Goal: Information Seeking & Learning: Find specific fact

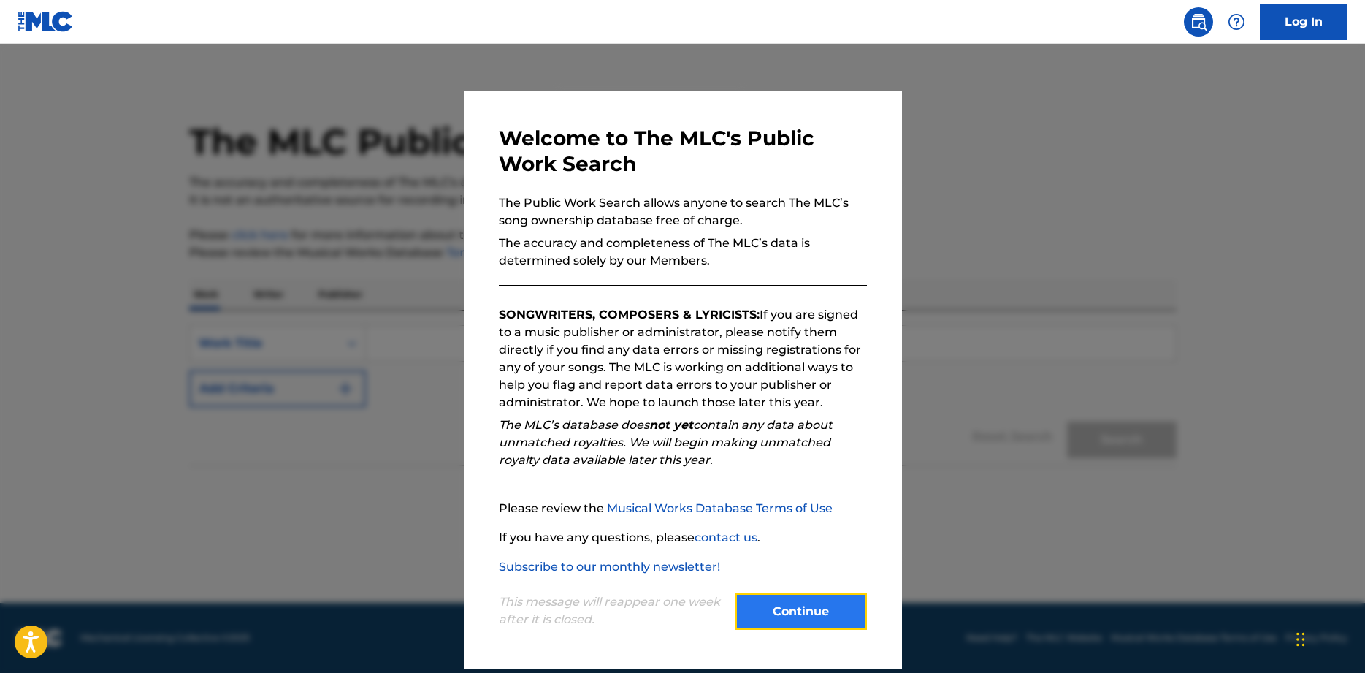
click at [790, 615] on button "Continue" at bounding box center [802, 611] width 132 height 37
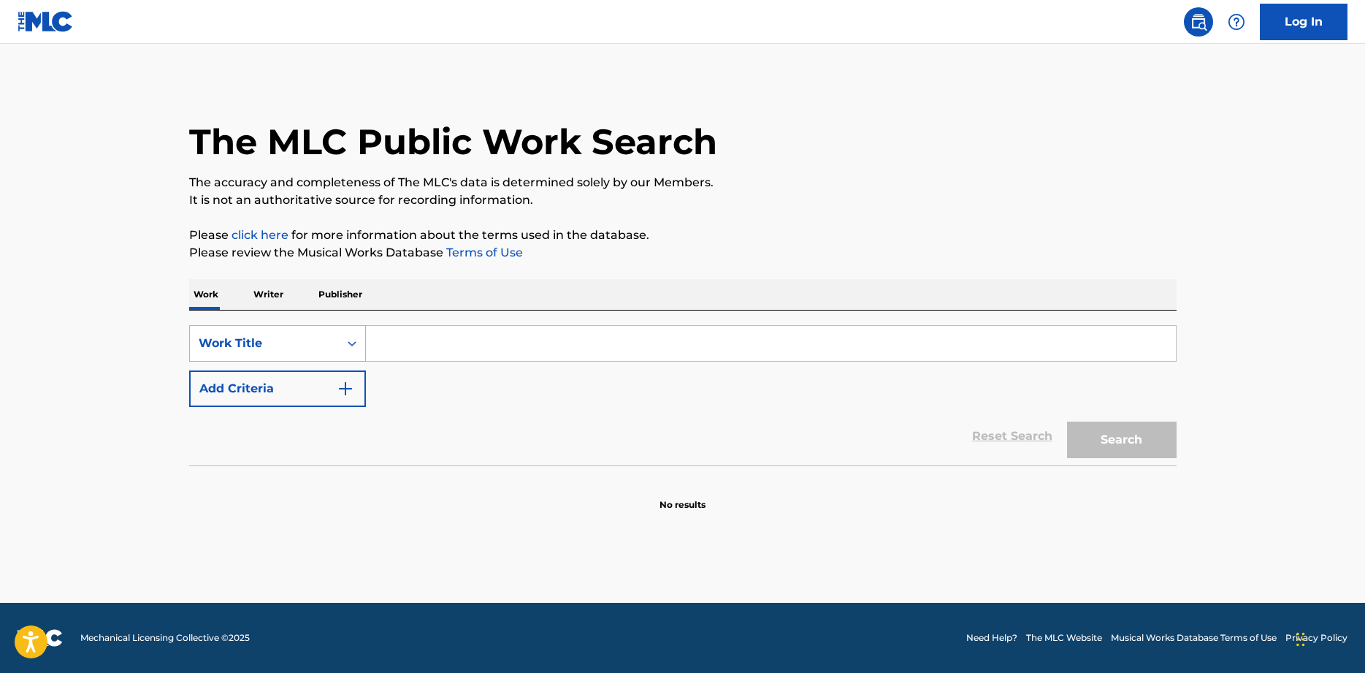
click at [350, 344] on icon "Search Form" at bounding box center [352, 343] width 9 height 5
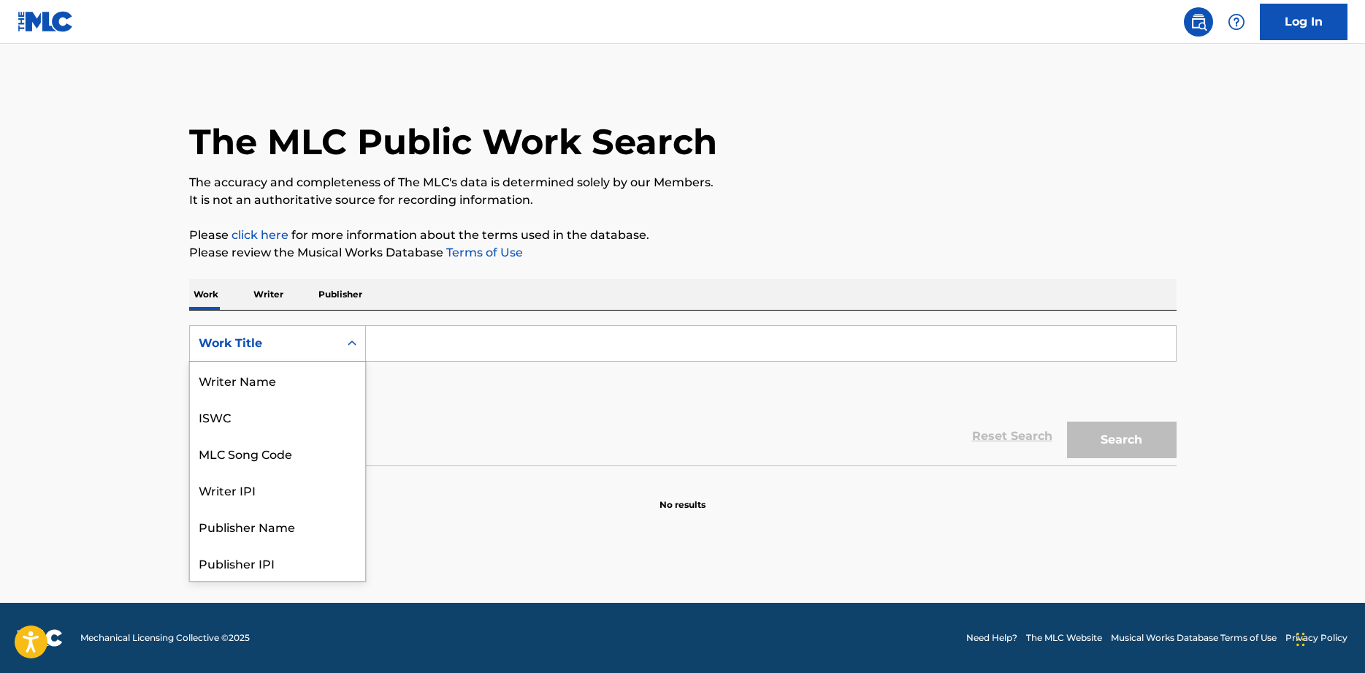
scroll to position [73, 0]
click at [240, 416] on div "Writer IPI" at bounding box center [277, 416] width 175 height 37
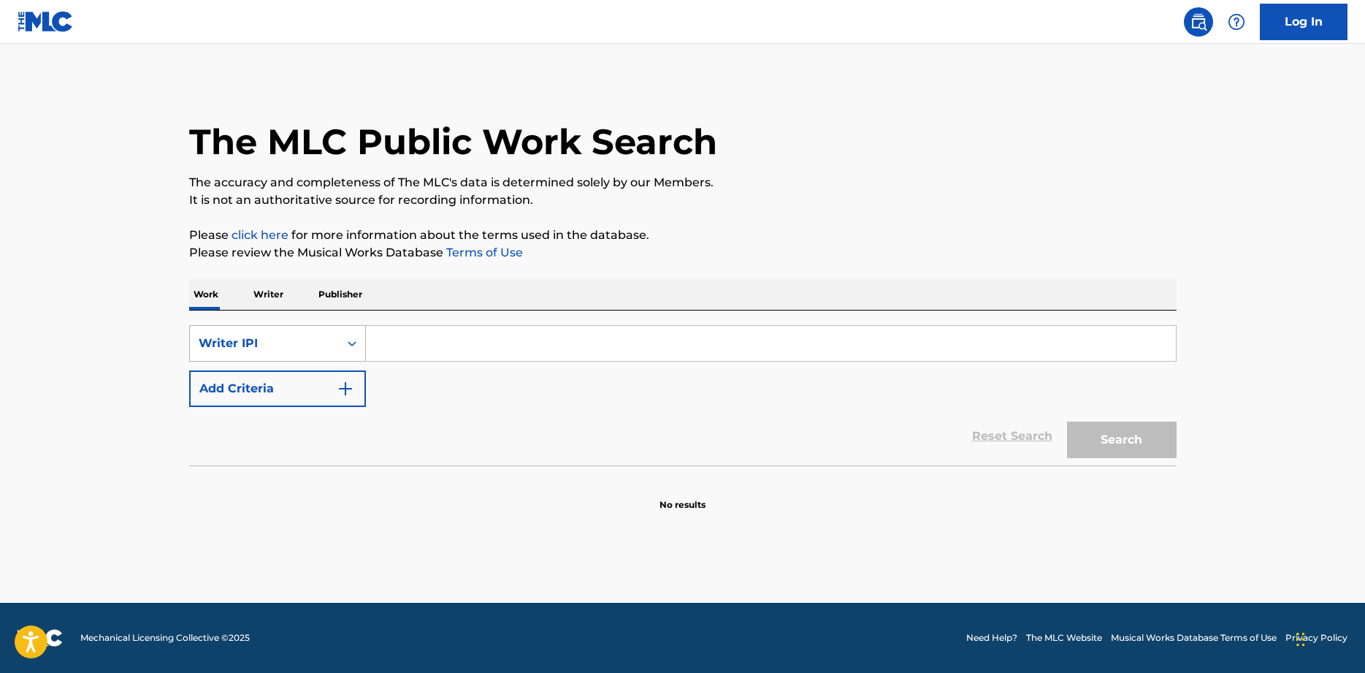
click at [357, 343] on icon "Search Form" at bounding box center [352, 343] width 15 height 15
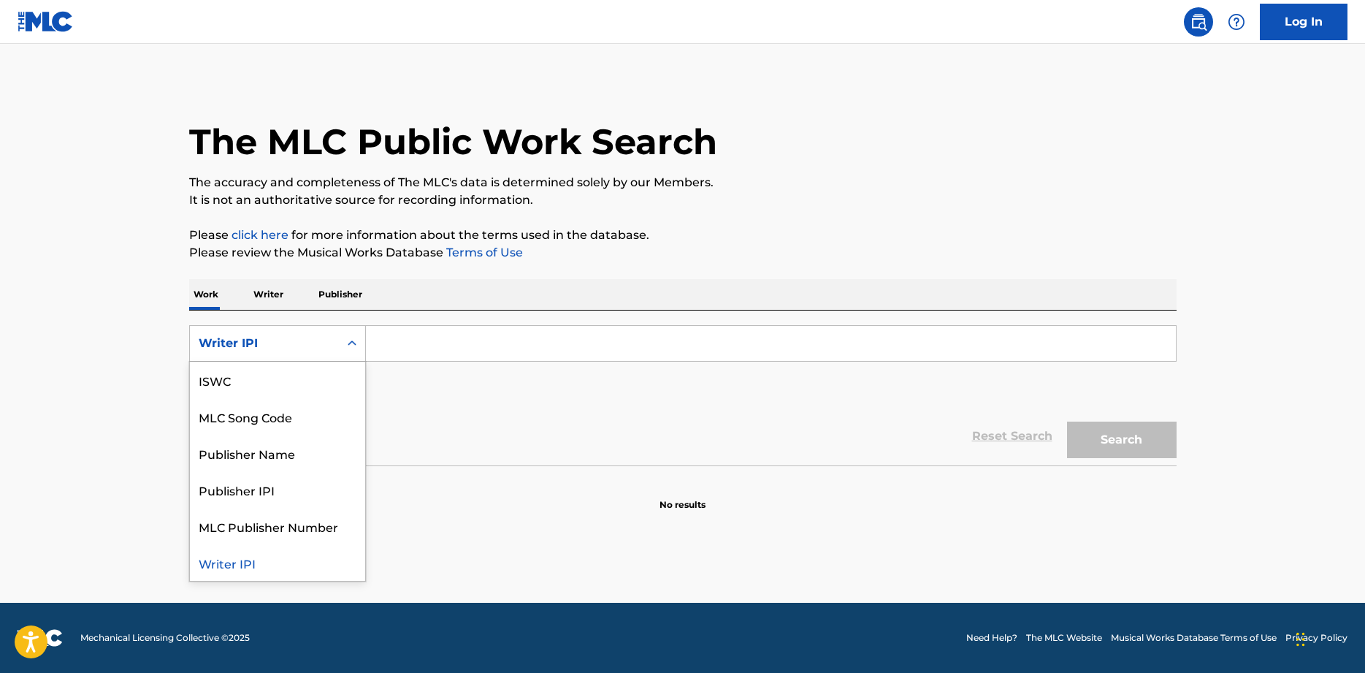
click at [229, 568] on div "Writer IPI" at bounding box center [277, 562] width 175 height 37
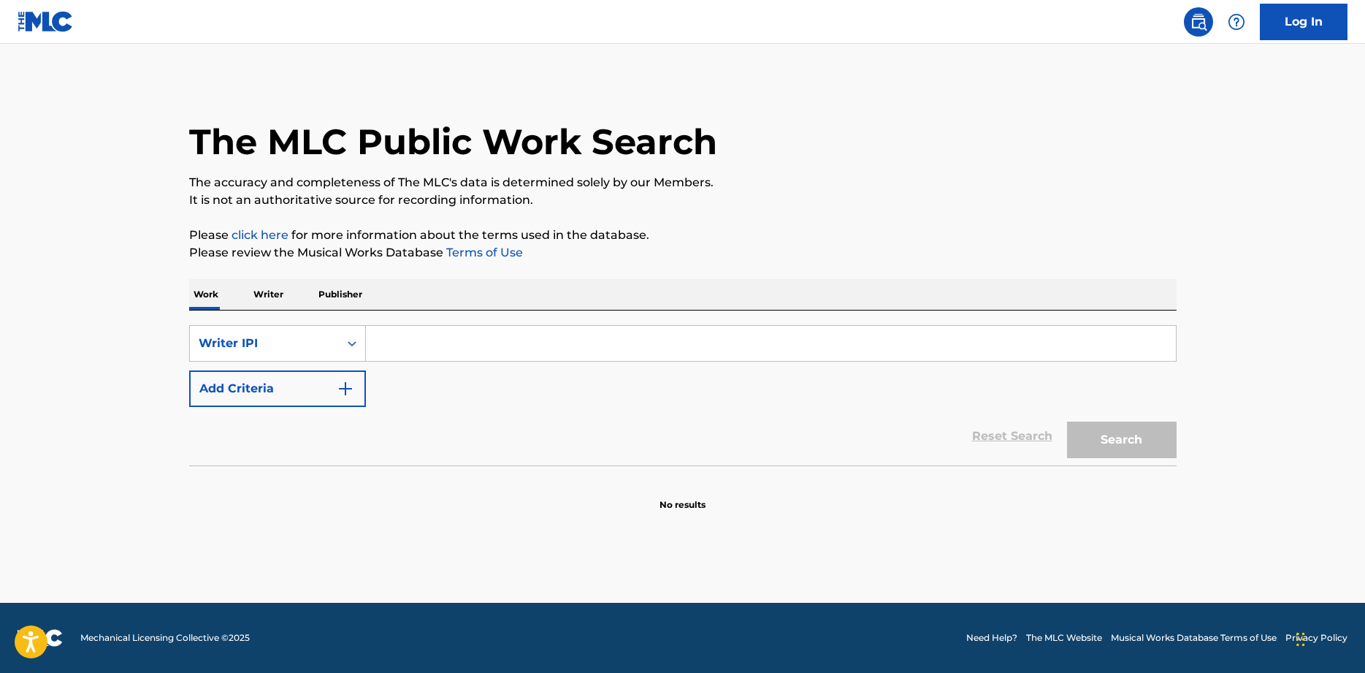
click at [259, 291] on p "Writer" at bounding box center [268, 294] width 39 height 31
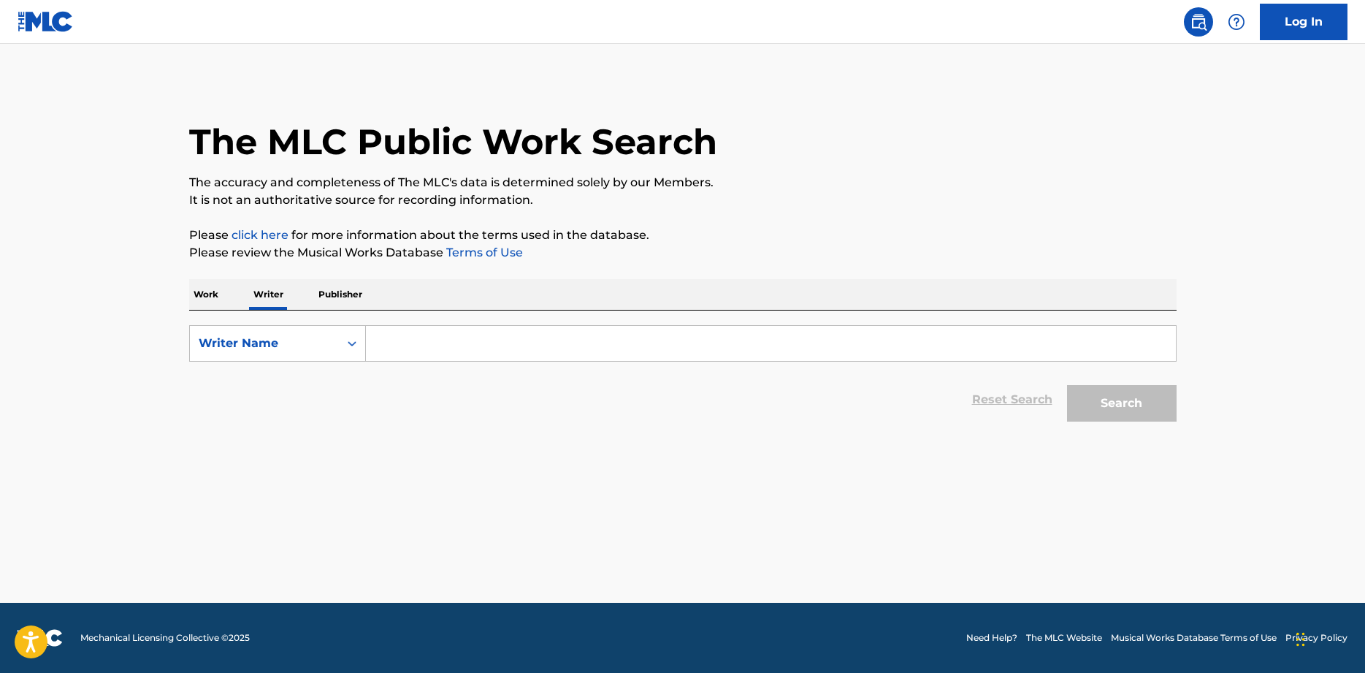
click at [429, 341] on input "Search Form" at bounding box center [771, 343] width 810 height 35
type input "[PERSON_NAME]"
click at [1127, 393] on button "Search" at bounding box center [1122, 403] width 110 height 37
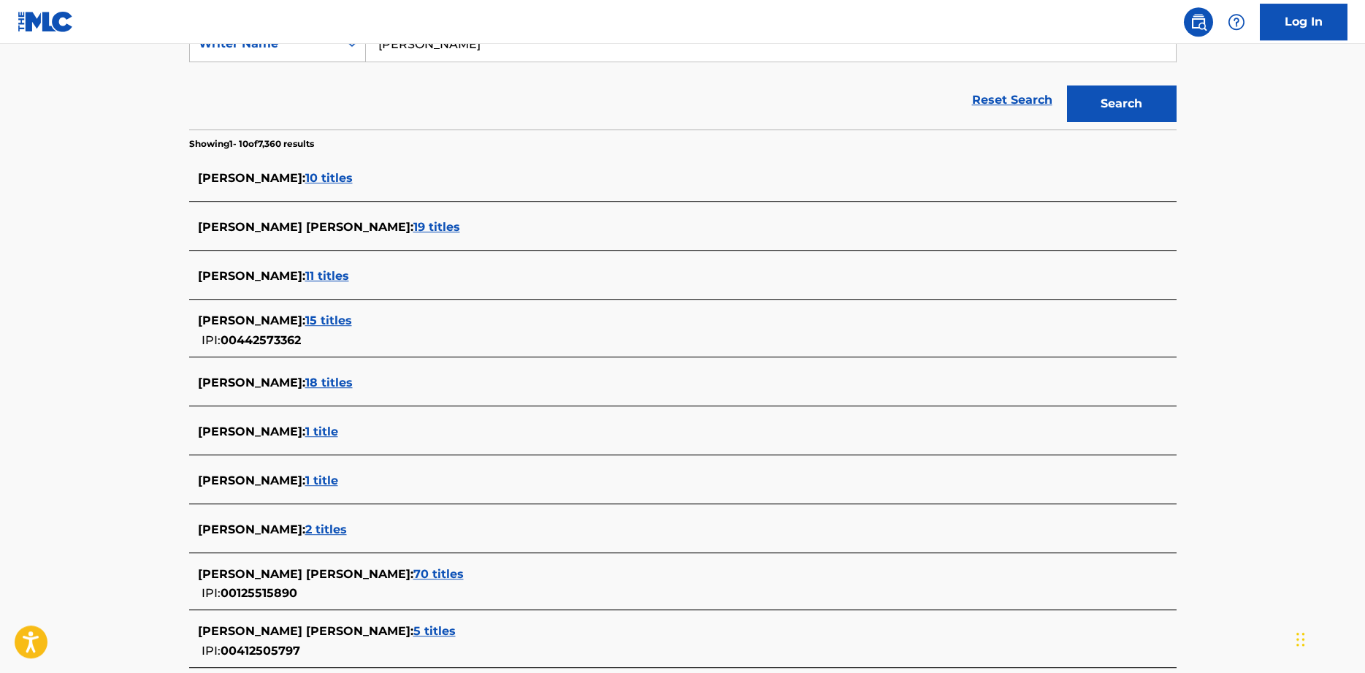
scroll to position [298, 0]
click at [413, 227] on span "19 titles" at bounding box center [436, 228] width 47 height 14
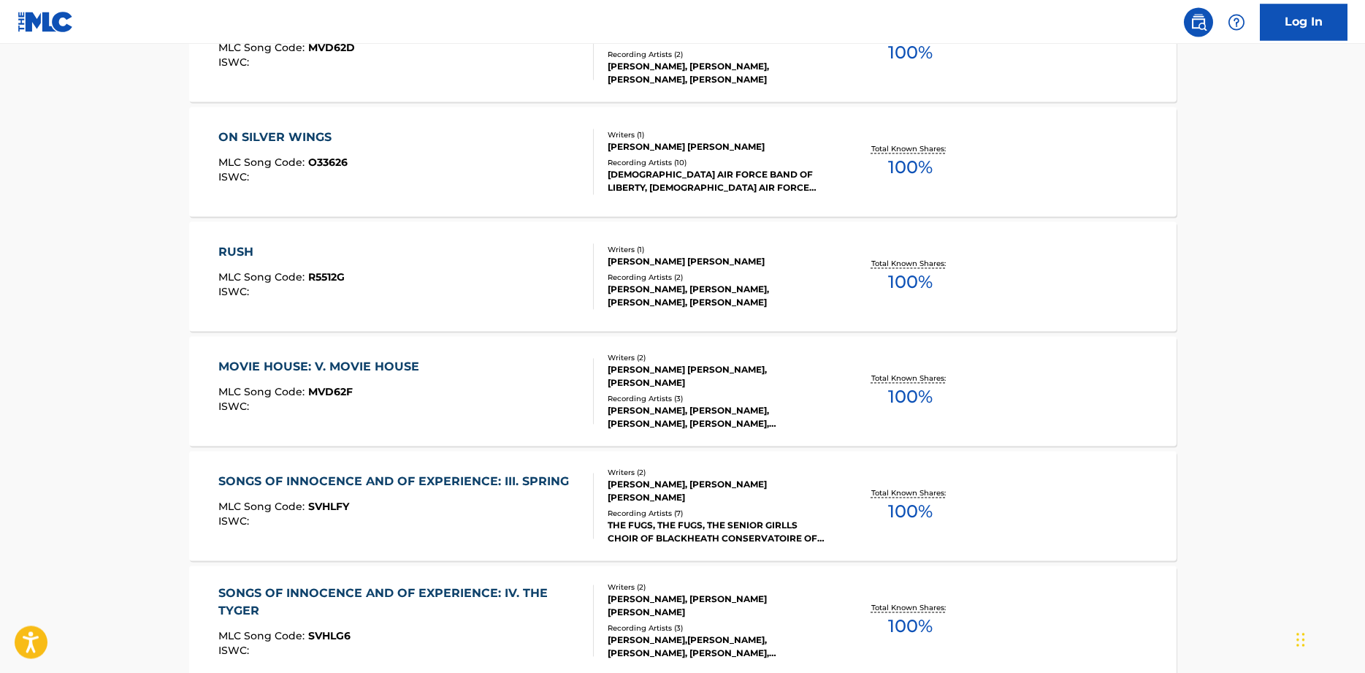
scroll to position [1116, 0]
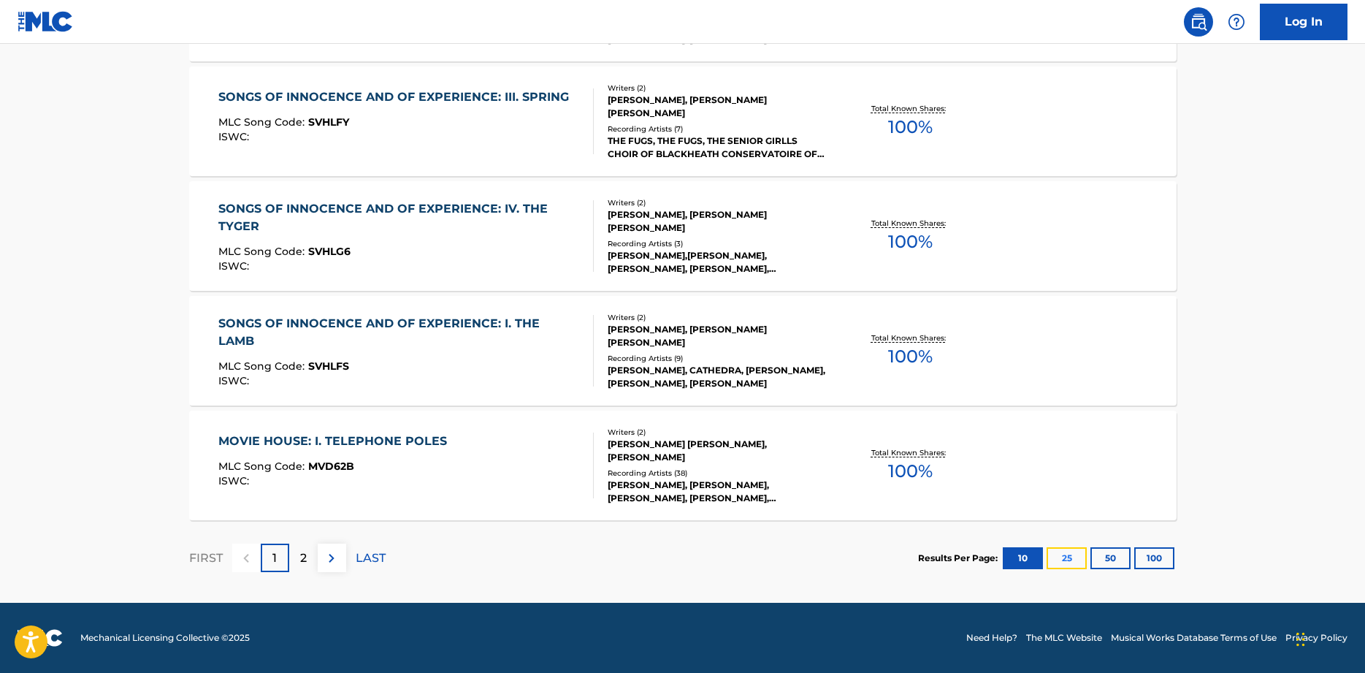
click at [1061, 560] on button "25" at bounding box center [1067, 558] width 40 height 22
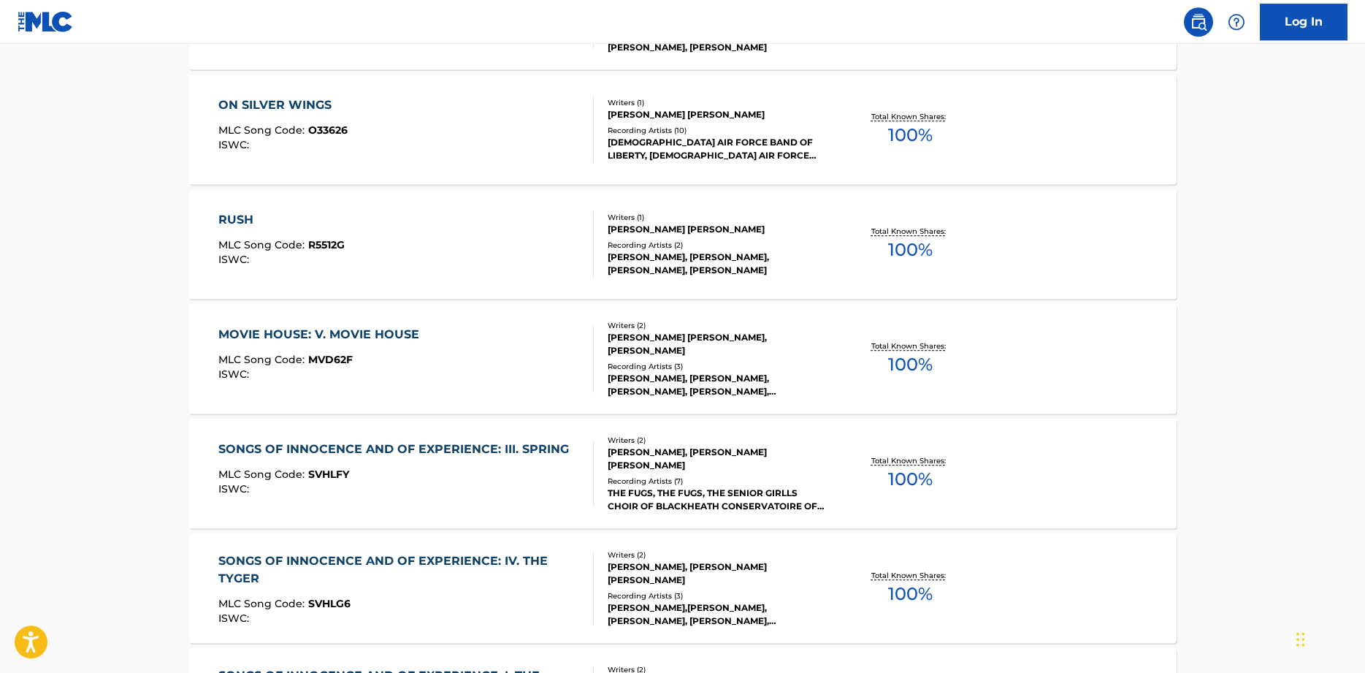
scroll to position [576, 0]
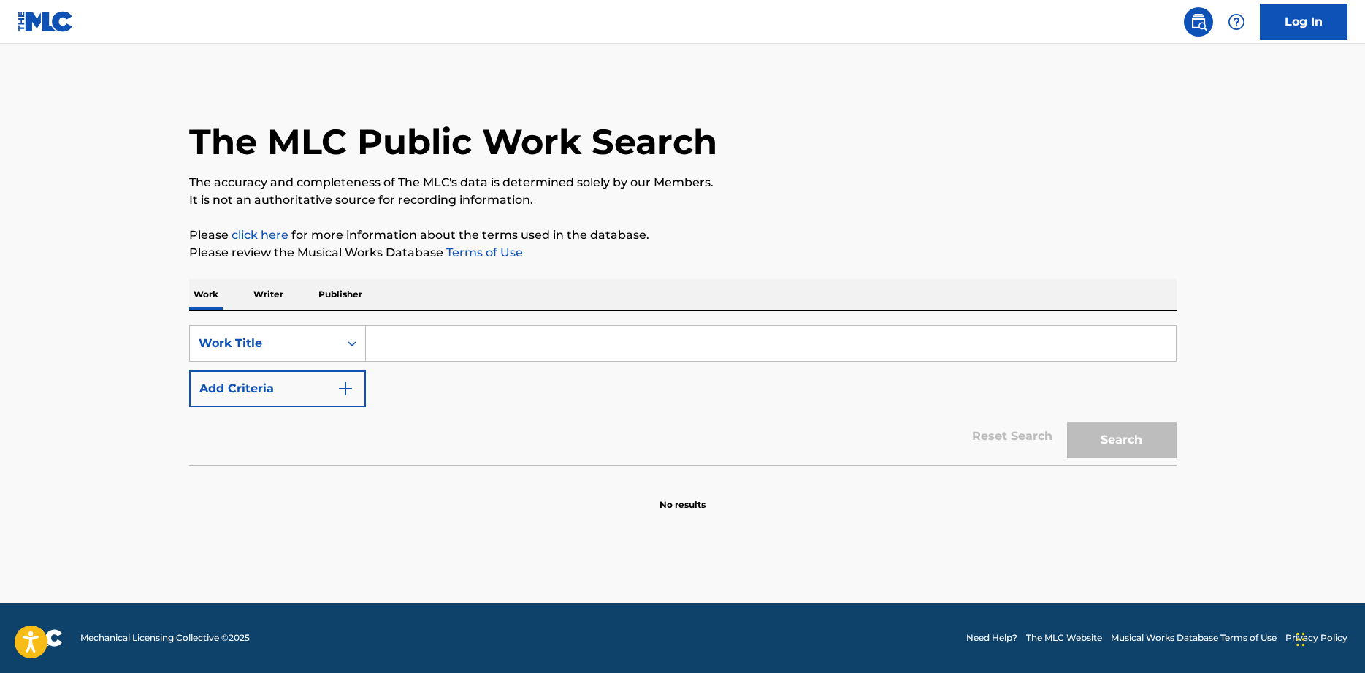
click at [270, 294] on p "Writer" at bounding box center [268, 294] width 39 height 31
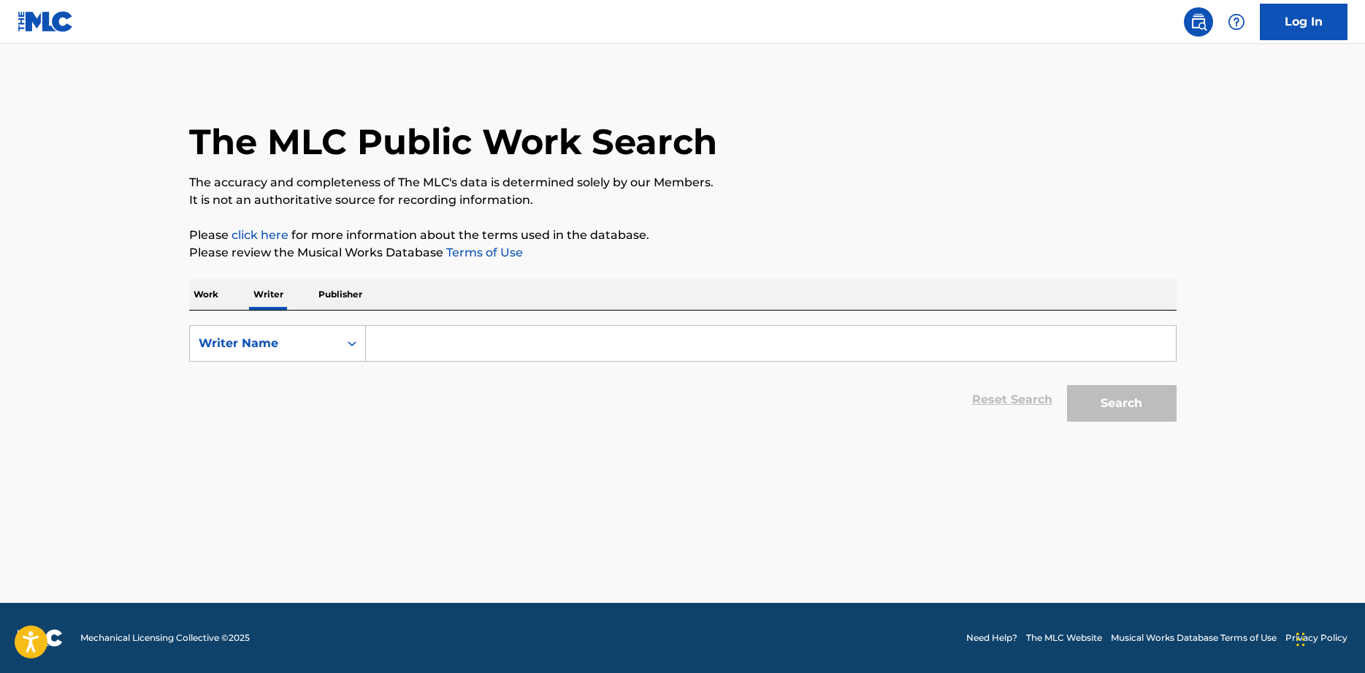
click at [430, 347] on input "Search Form" at bounding box center [771, 343] width 810 height 35
type input "[PERSON_NAME]"
click at [1067, 385] on button "Search" at bounding box center [1122, 403] width 110 height 37
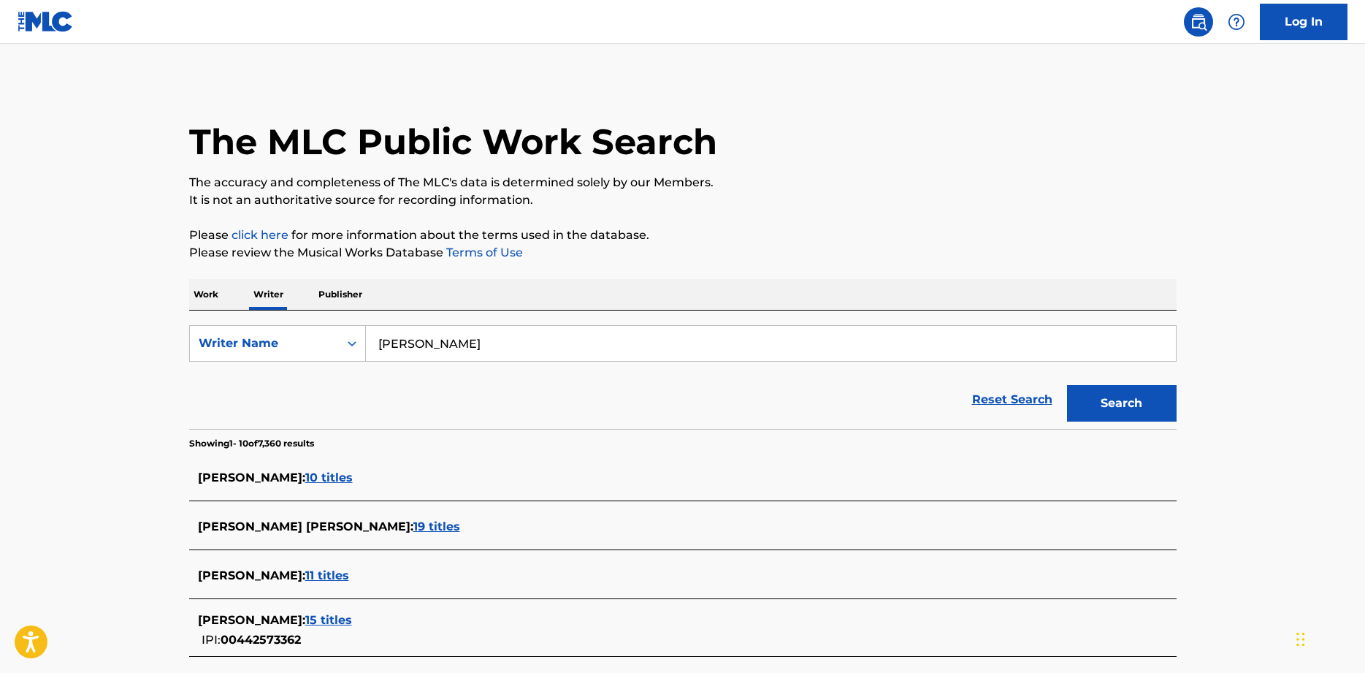
click at [305, 479] on span "10 titles" at bounding box center [328, 477] width 47 height 14
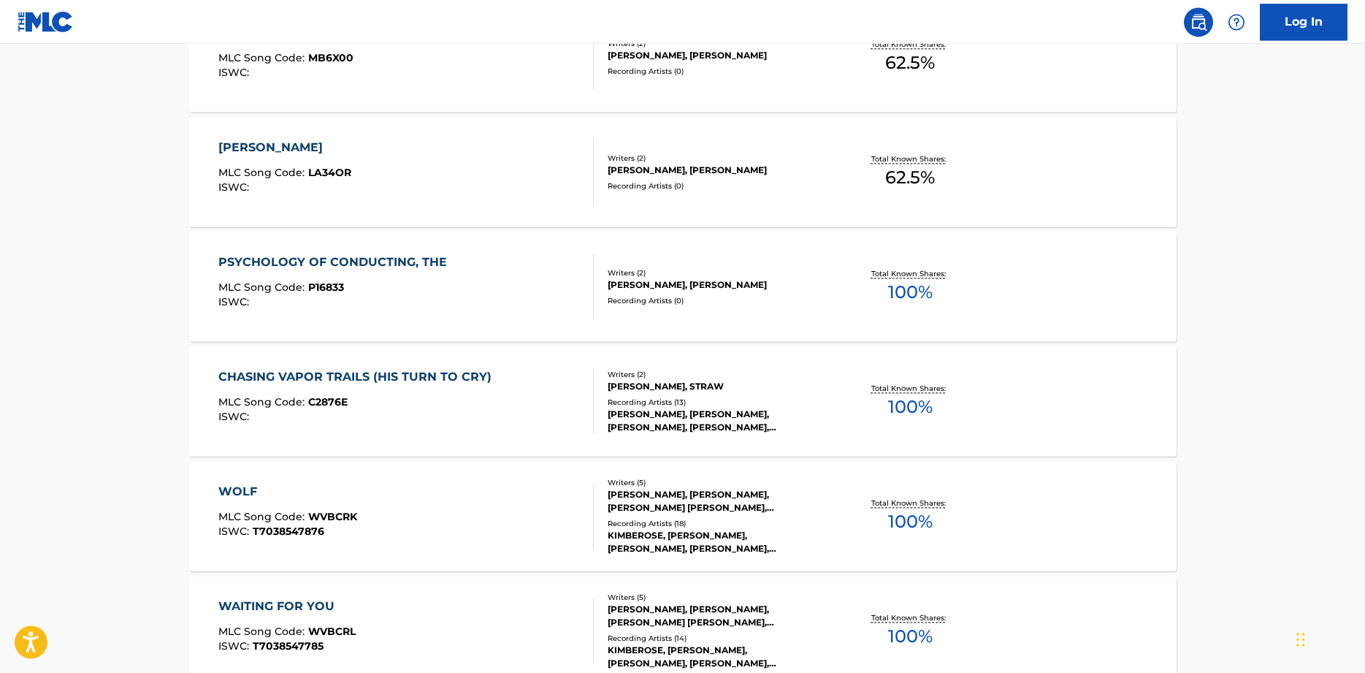
scroll to position [364, 0]
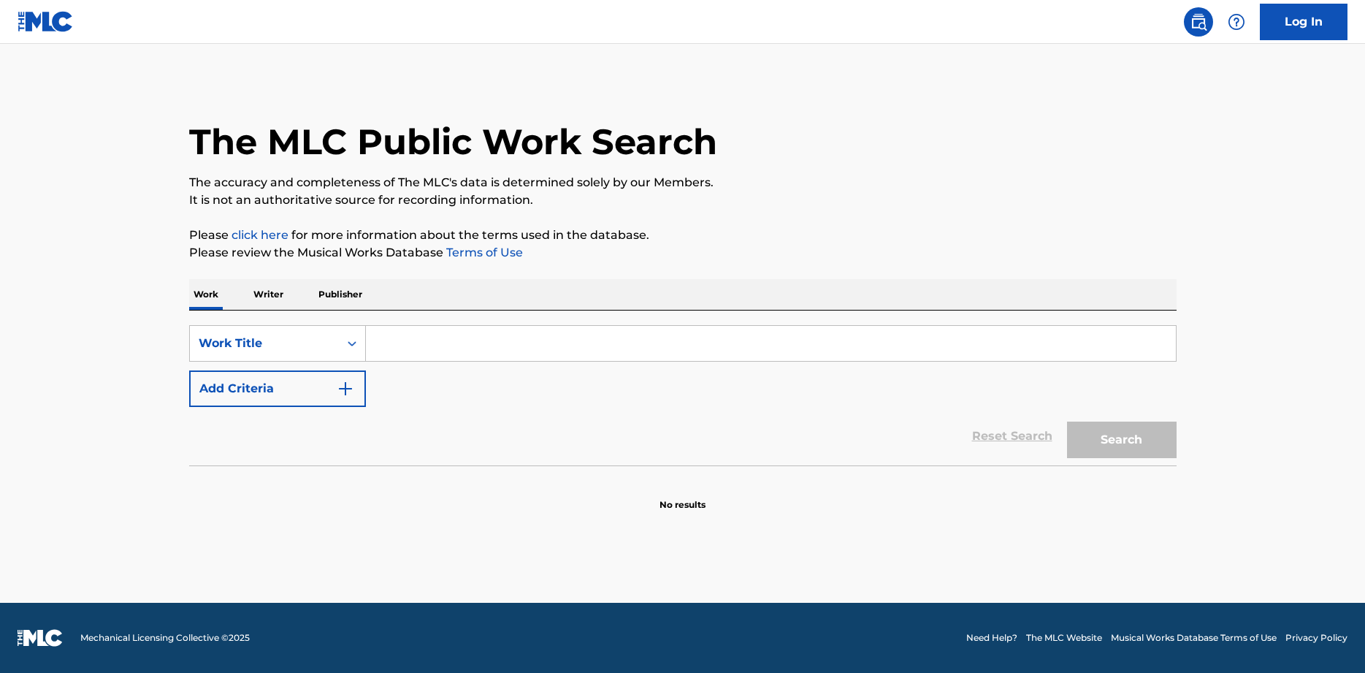
click at [269, 295] on p "Writer" at bounding box center [268, 294] width 39 height 31
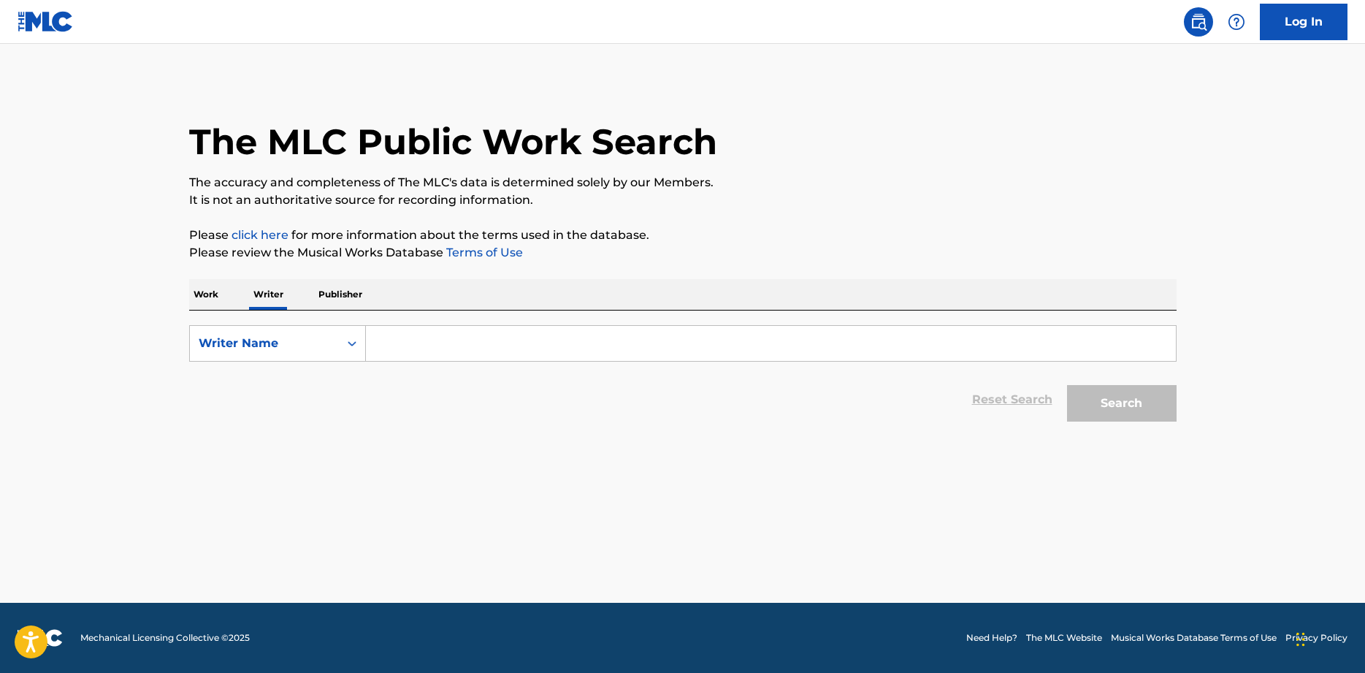
click at [528, 346] on input "Search Form" at bounding box center [771, 343] width 810 height 35
type input "[PERSON_NAME]"
click at [1067, 385] on button "Search" at bounding box center [1122, 403] width 110 height 37
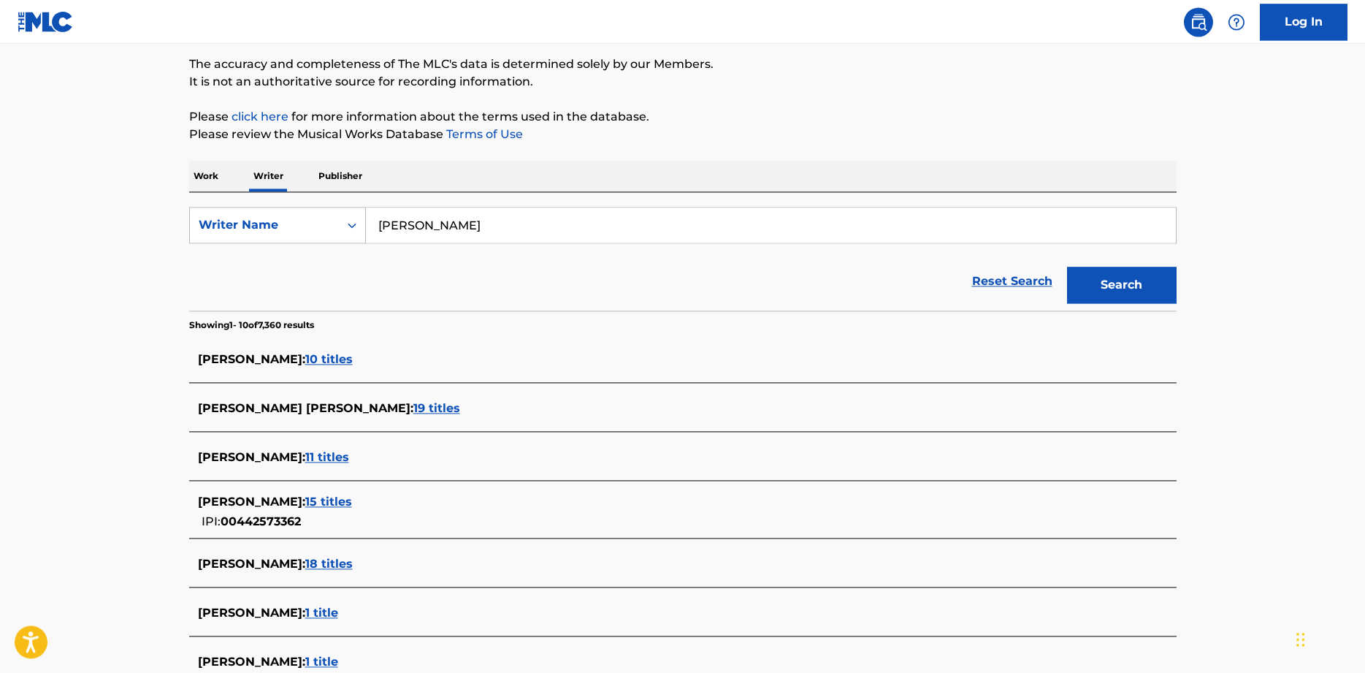
scroll to position [149, 0]
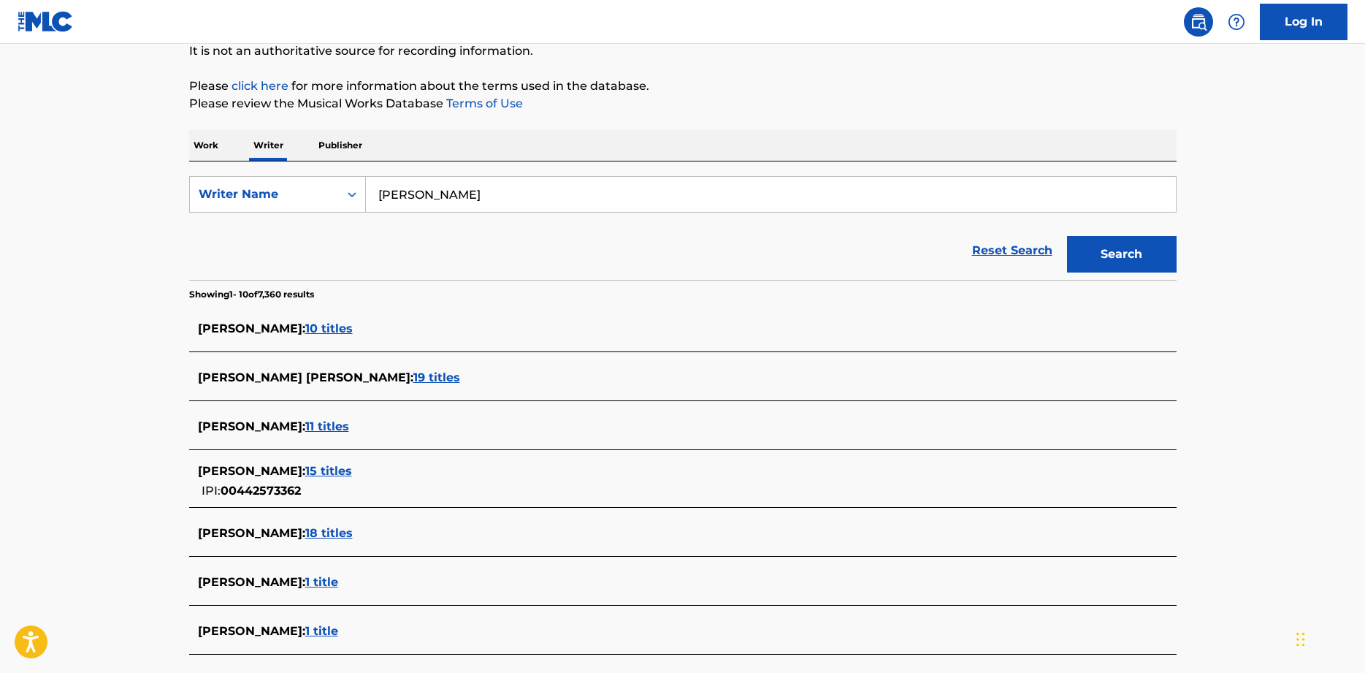
click at [331, 432] on span "11 titles" at bounding box center [327, 426] width 44 height 14
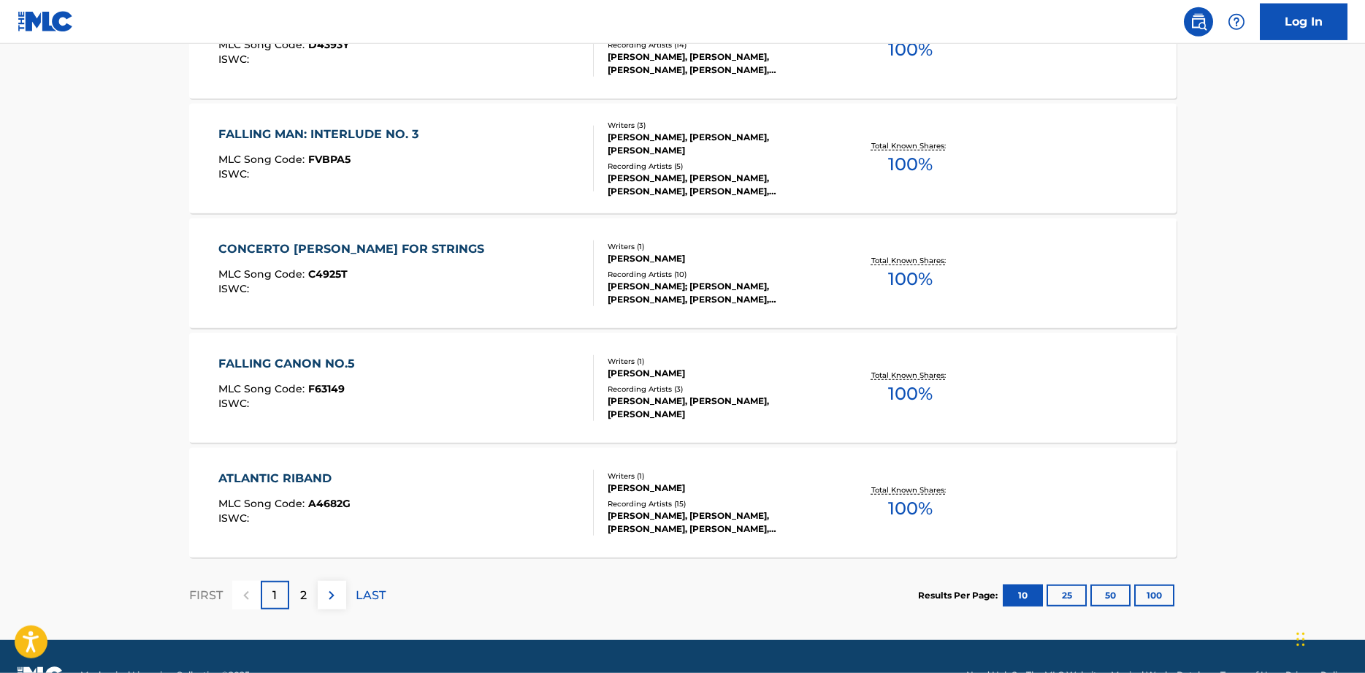
scroll to position [1116, 0]
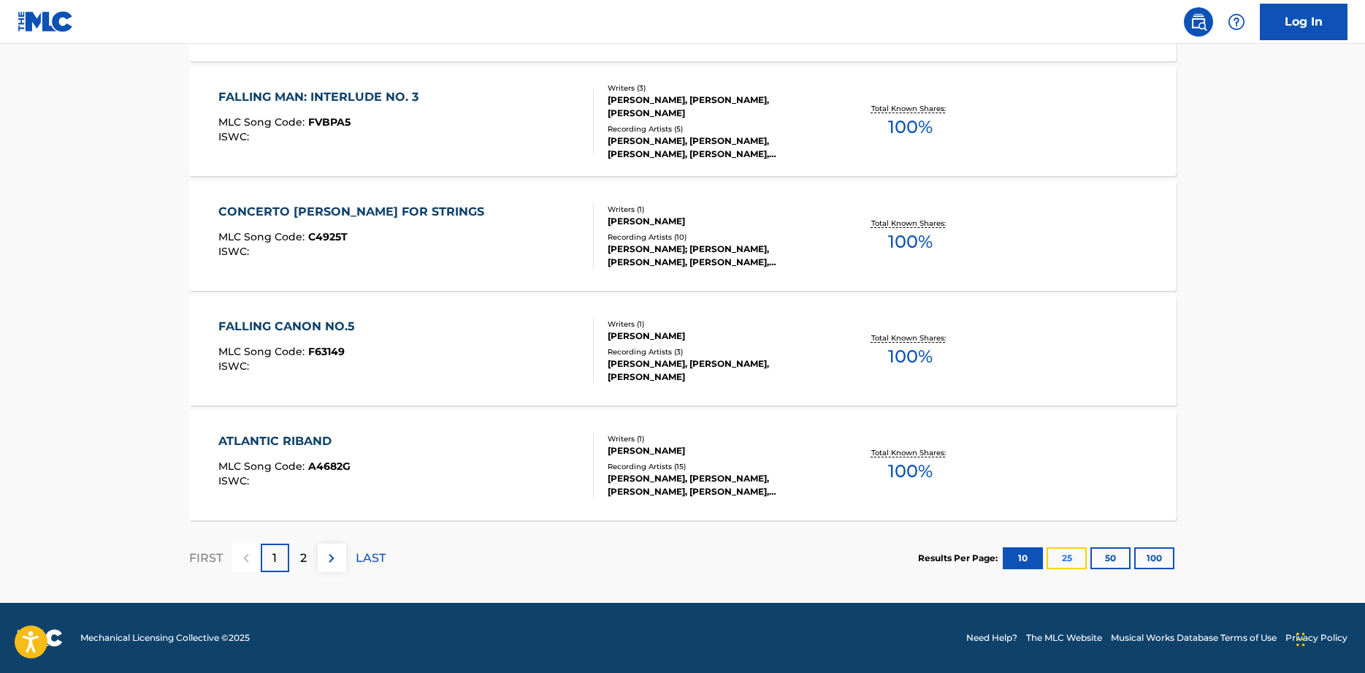
click at [1062, 562] on button "25" at bounding box center [1067, 558] width 40 height 22
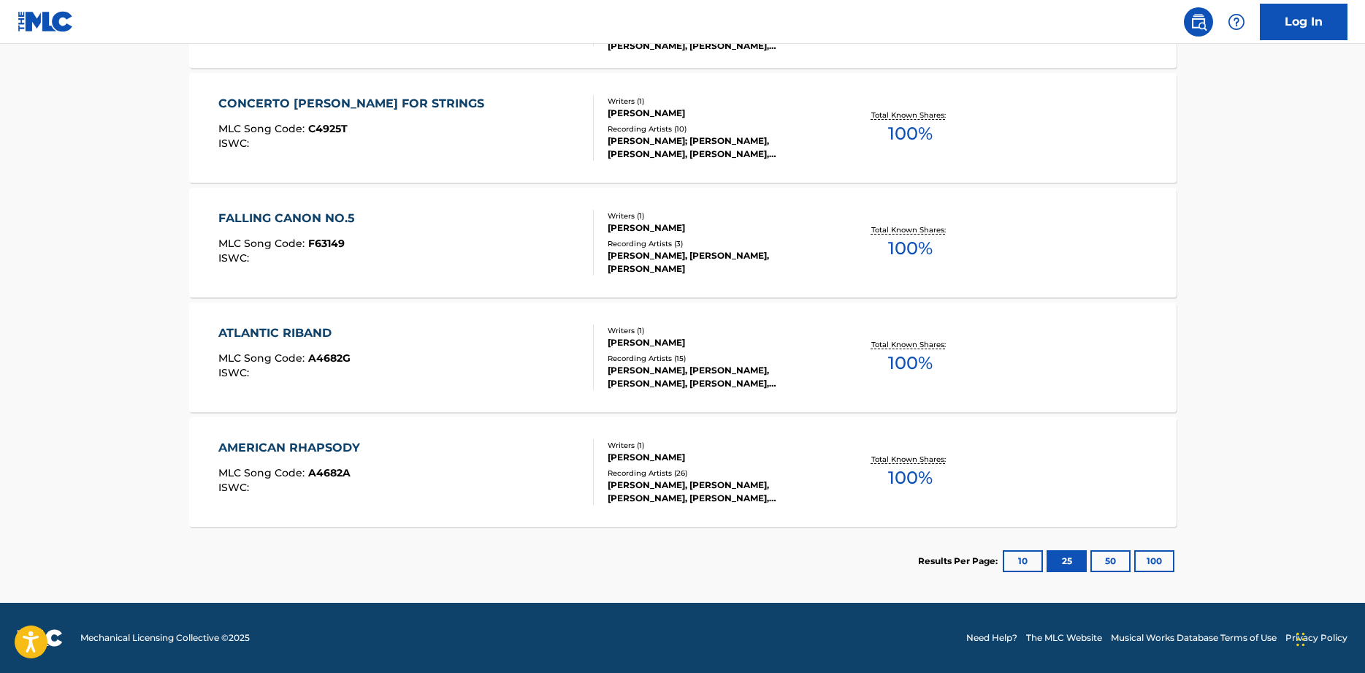
scroll to position [479, 0]
